Goal: Check status

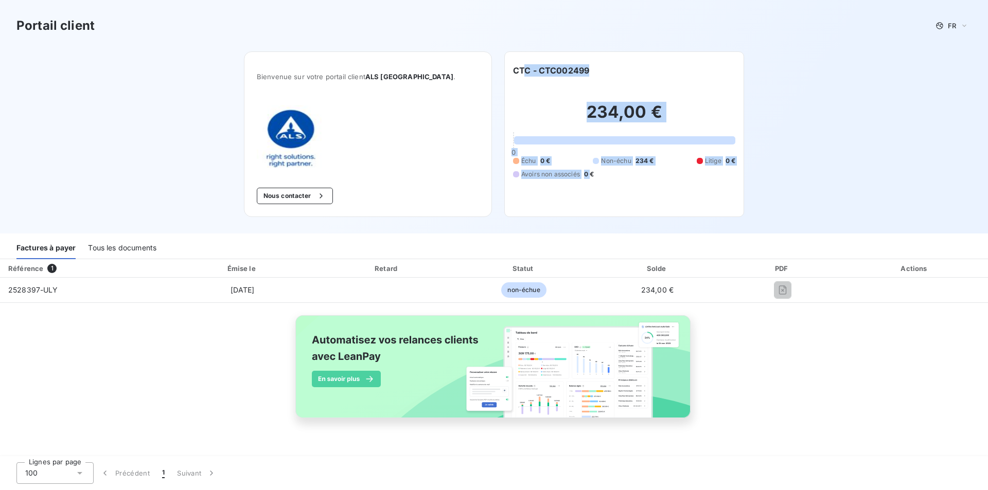
drag, startPoint x: 527, startPoint y: 72, endPoint x: 706, endPoint y: 179, distance: 208.6
click at [706, 177] on div "CTC - CTC002499 234,00 € 0 Échu 0 € Non-échu 234 € Litige 0 € Avoirs non associ…" at bounding box center [624, 134] width 222 height 140
click at [594, 179] on span "0 €" at bounding box center [589, 174] width 10 height 9
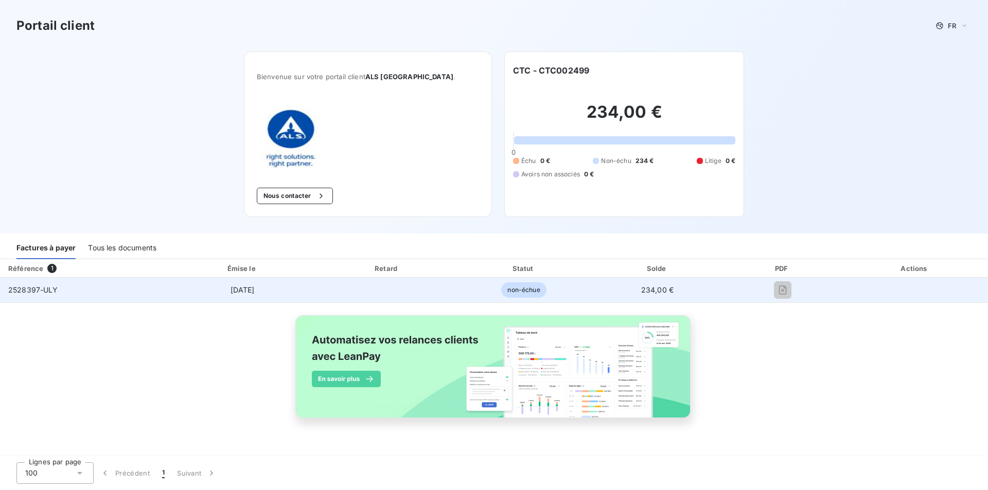
click at [29, 291] on span "2528397-ULY" at bounding box center [33, 290] width 50 height 9
click at [31, 289] on span "2528397-ULY" at bounding box center [33, 290] width 50 height 9
click at [30, 292] on span "2528397-ULY" at bounding box center [33, 290] width 50 height 9
